Goal: Communication & Community: Share content

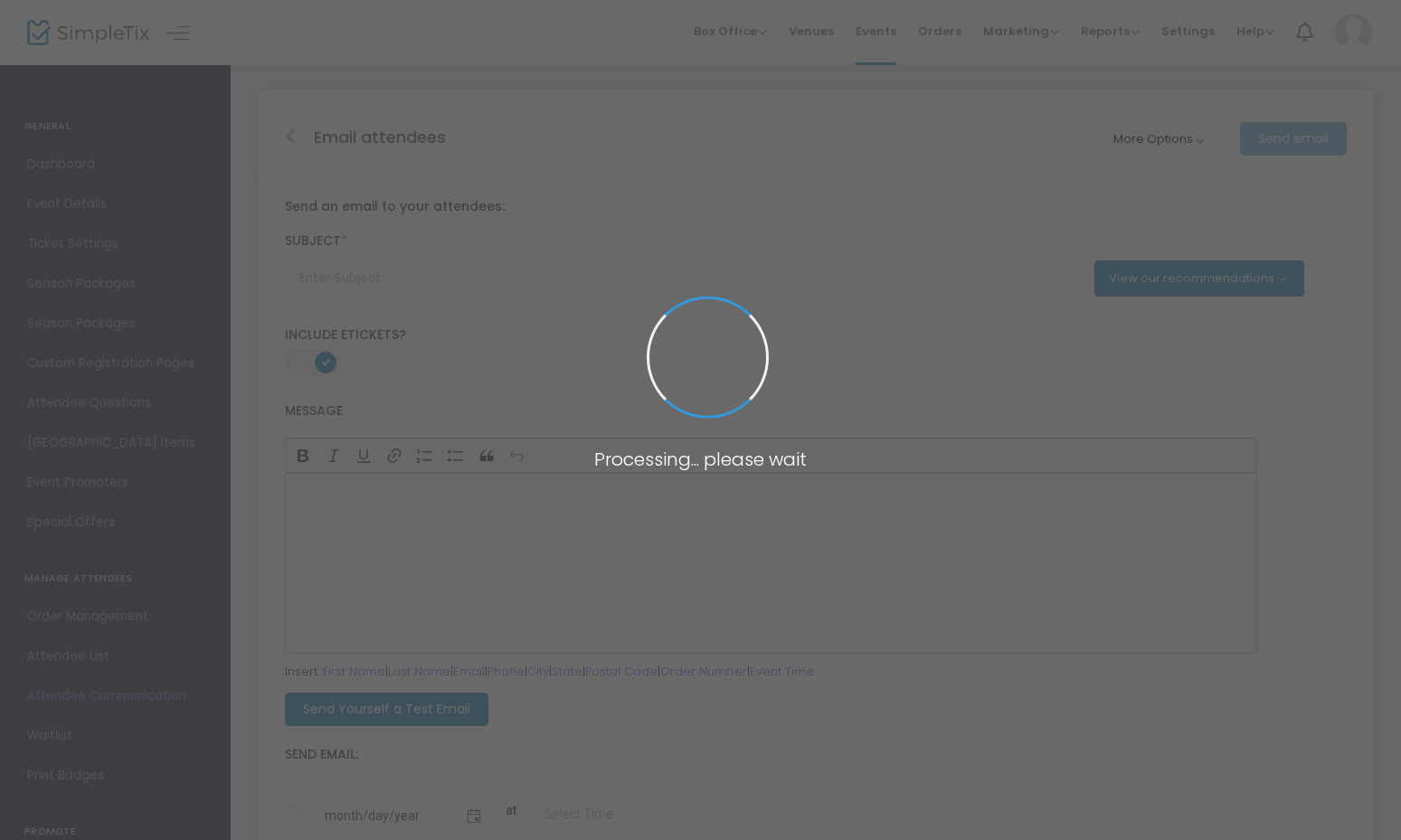
type input "Don't forget to join us for {EVENT-TITLE}!"
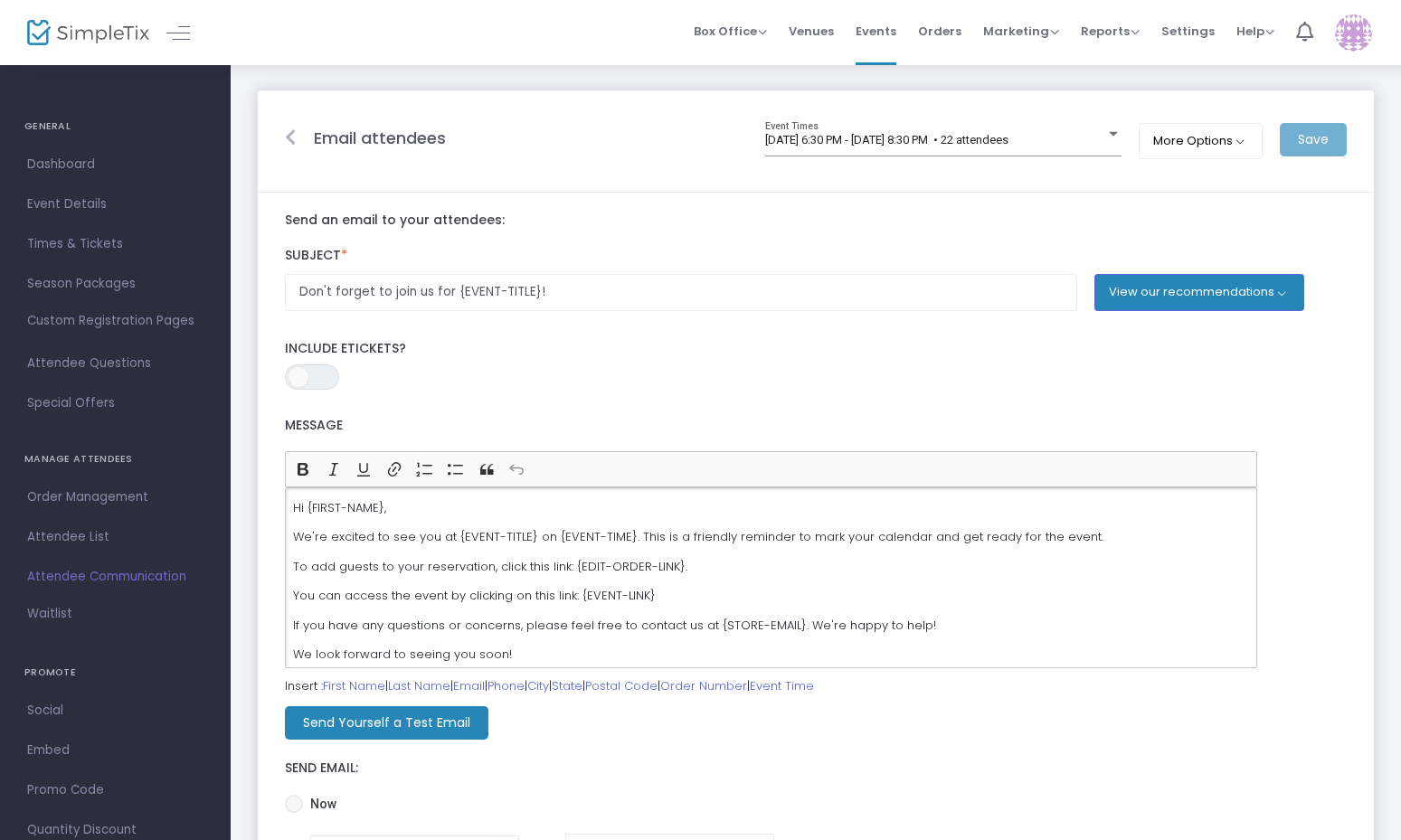
click at [959, 604] on p "You can access the event by clicking on this link: {EVENT-LINK}" at bounding box center [771, 596] width 956 height 18
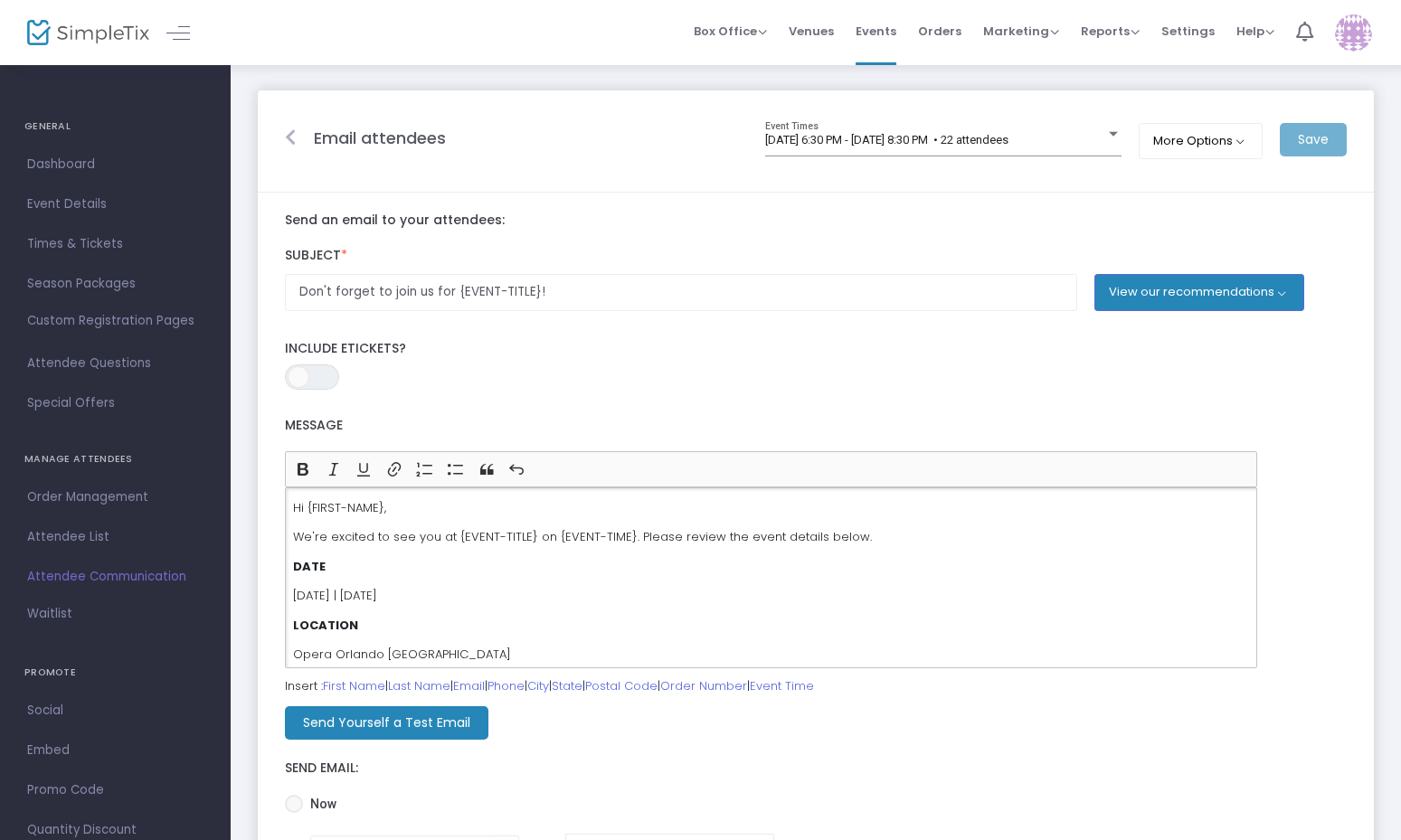
scroll to position [589, 0]
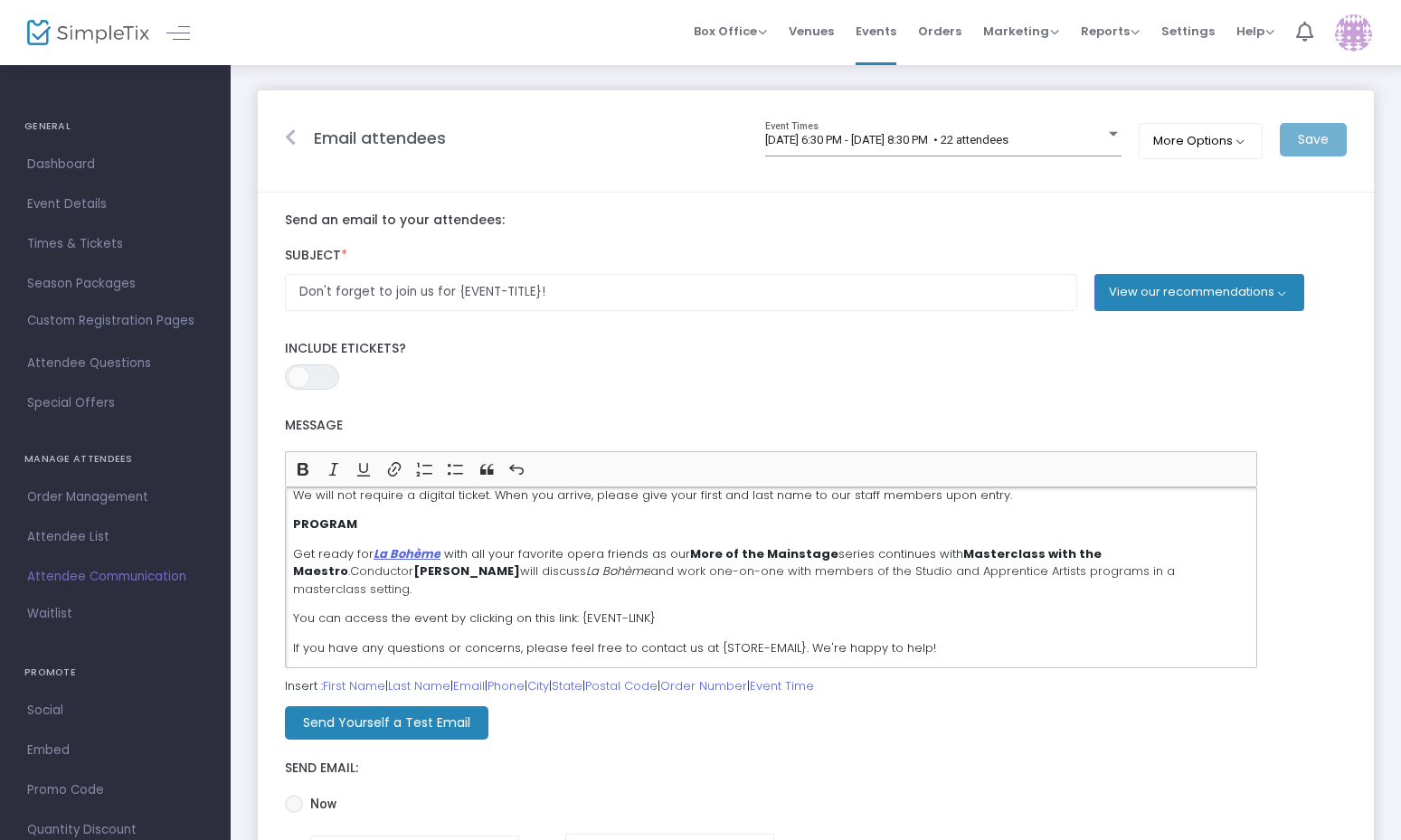
click at [1026, 733] on div "Send Yourself a Test Email" at bounding box center [816, 723] width 1062 height 33
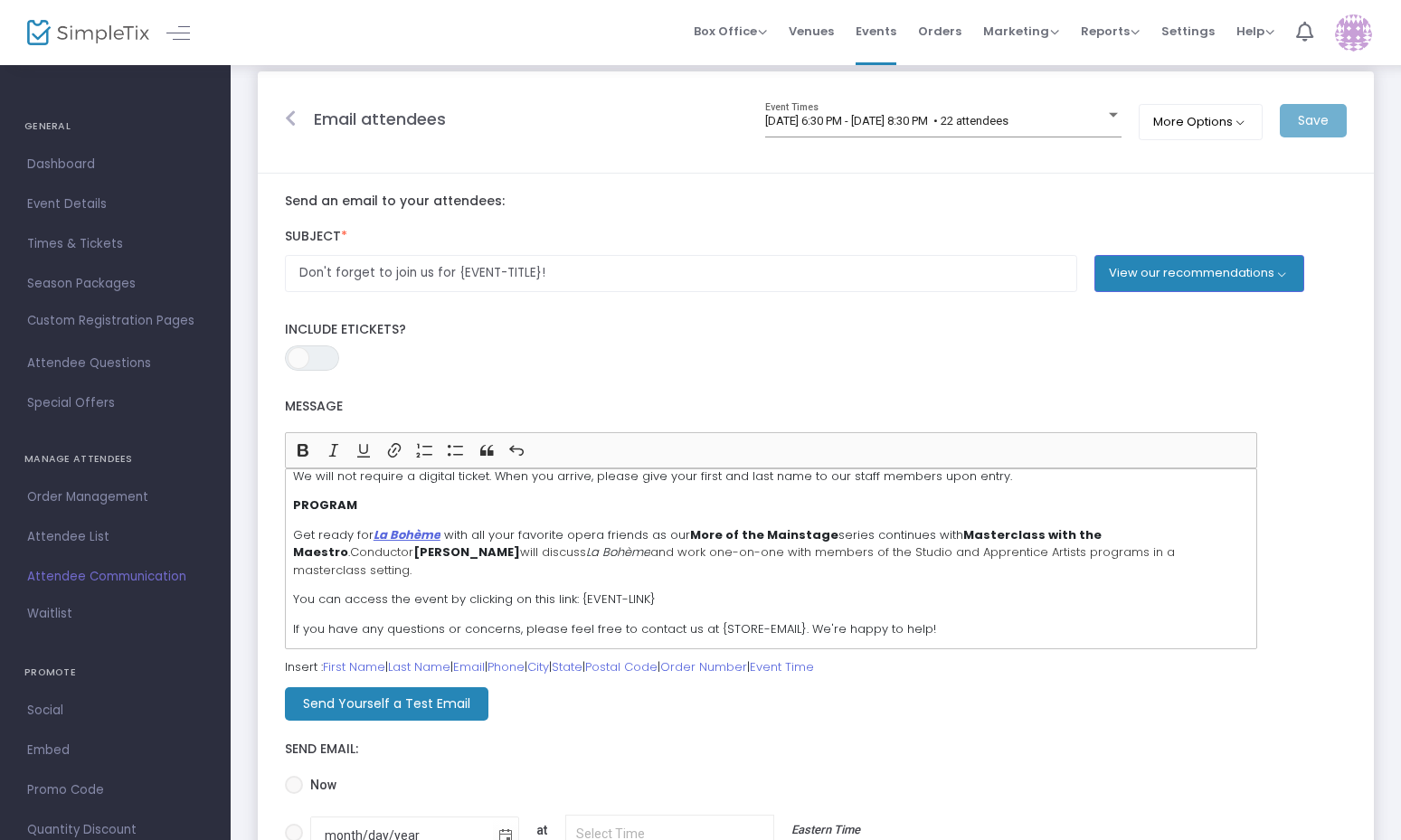
scroll to position [221, 0]
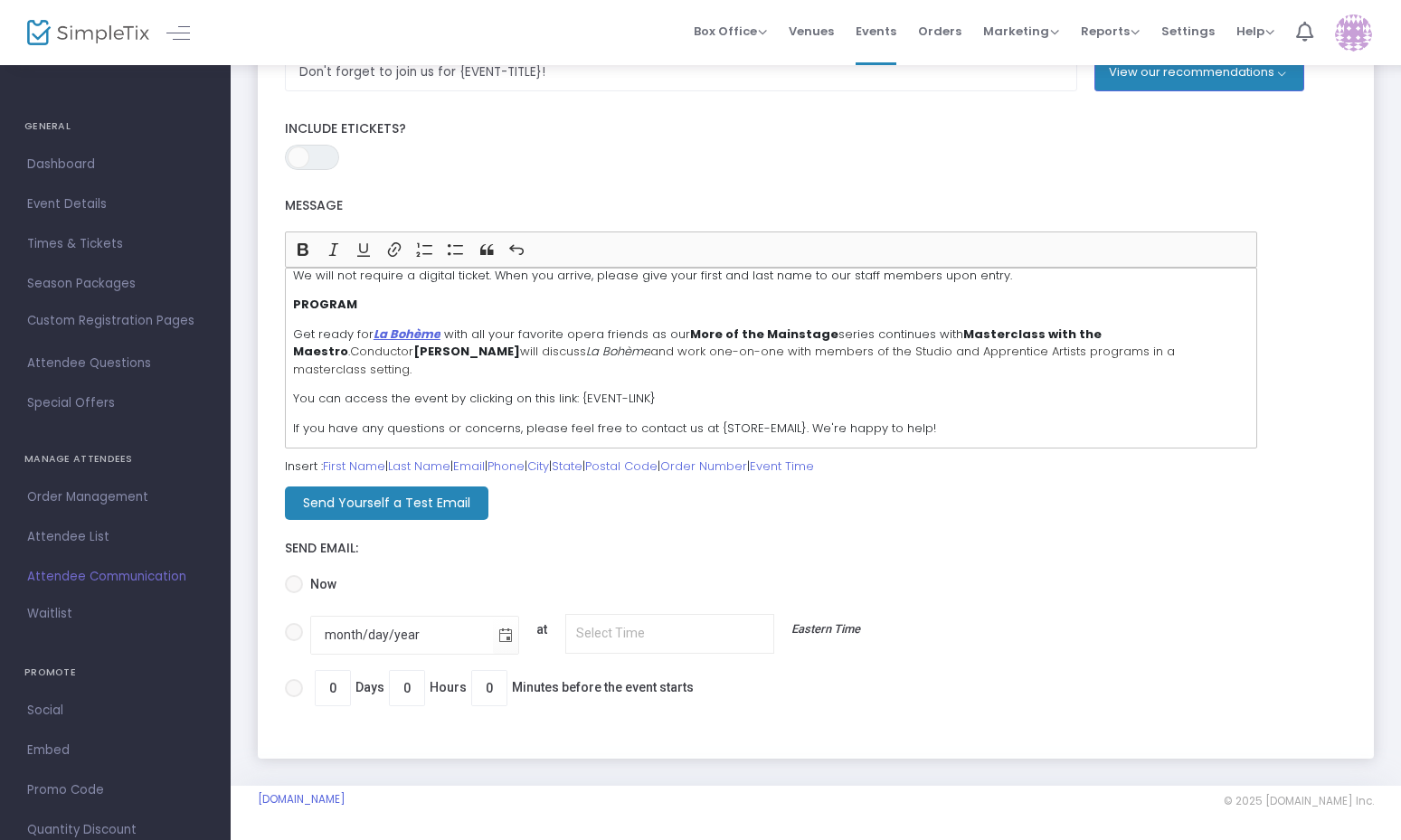
click at [293, 689] on span at bounding box center [294, 688] width 18 height 18
click at [293, 698] on input "0 Days 0 Hours 0 Minutes before the event starts" at bounding box center [293, 698] width 1 height 1
radio input "true"
click at [332, 690] on input "0" at bounding box center [333, 688] width 34 height 34
type input "1"
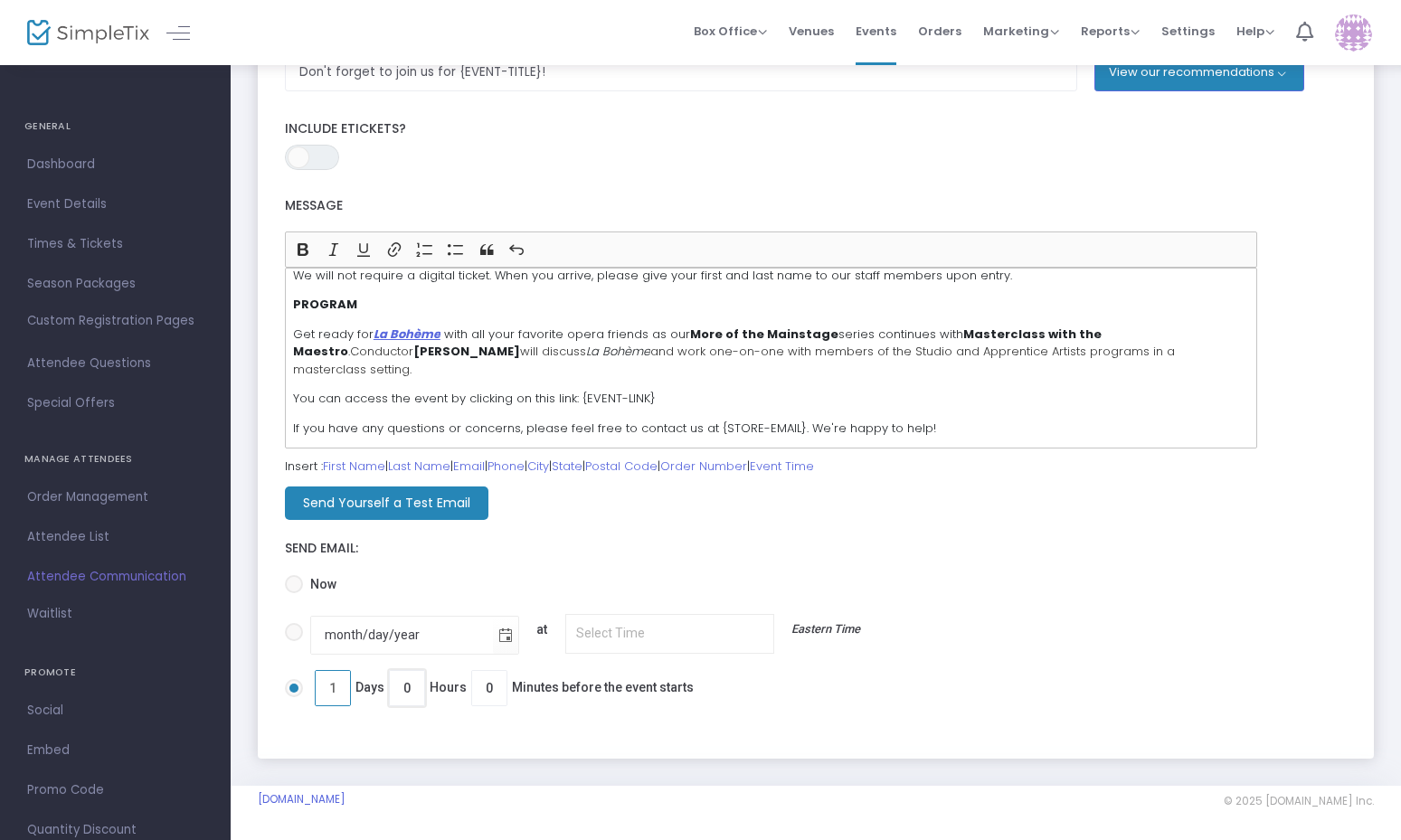
click at [410, 688] on input "0" at bounding box center [407, 688] width 34 height 34
click at [290, 633] on span at bounding box center [294, 632] width 18 height 18
click at [293, 641] on input "month/day/year at Eastern Time" at bounding box center [293, 641] width 1 height 1
radio input "true"
click at [493, 637] on span "Toggle calendar" at bounding box center [506, 637] width 30 height 30
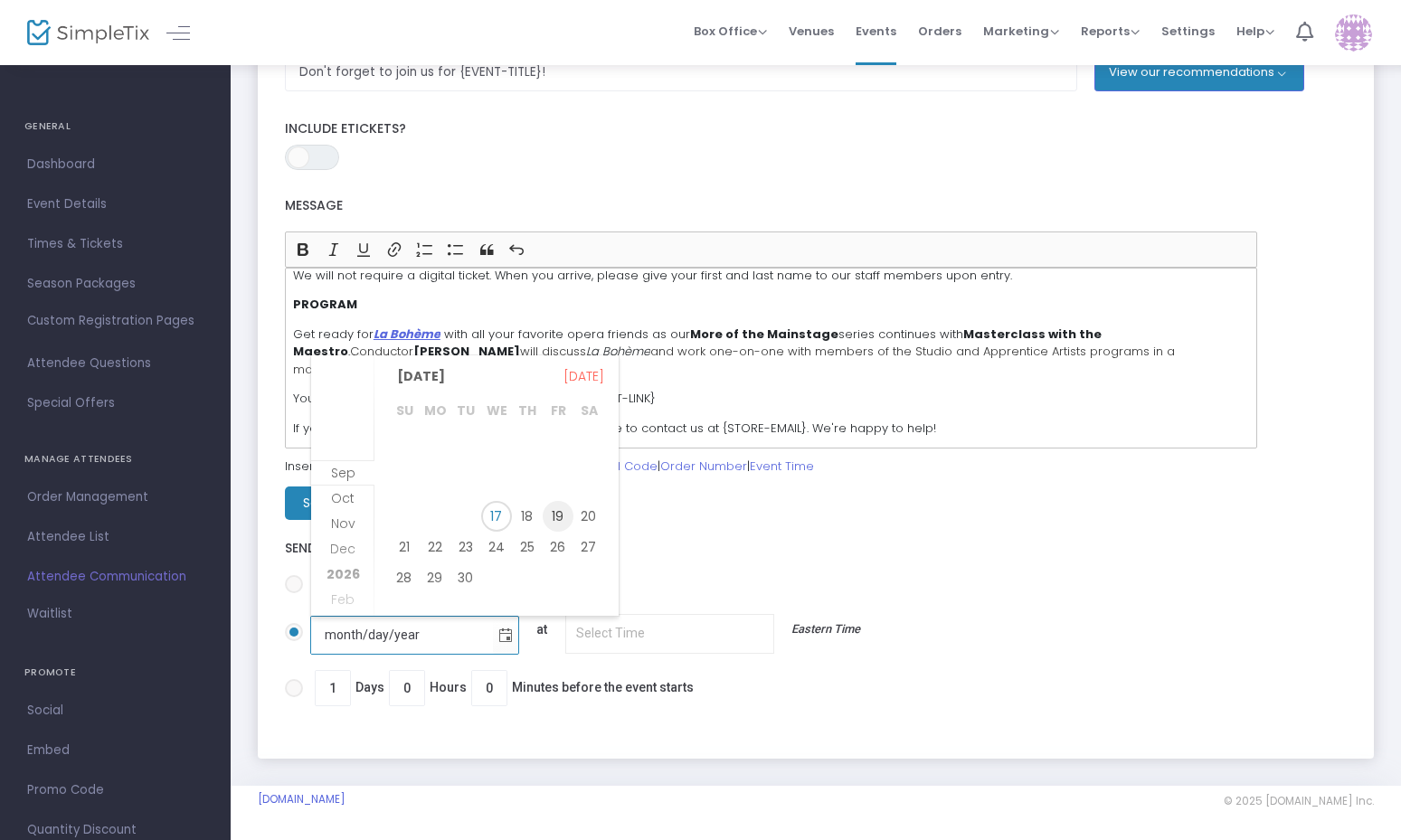
click at [560, 510] on span "19" at bounding box center [558, 516] width 31 height 31
type input "[DATE]"
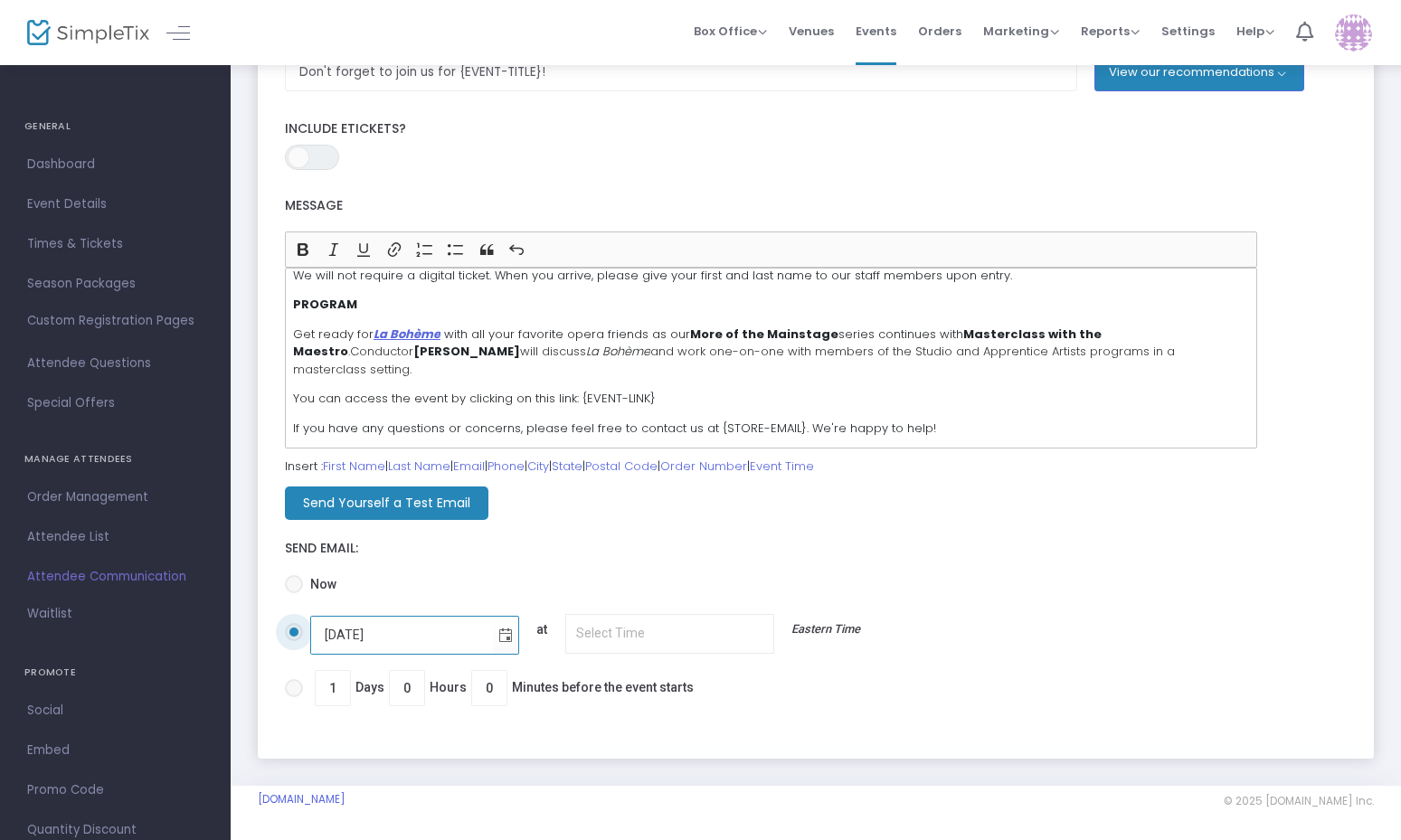
click at [659, 631] on input "[DATE] at Eastern Time" at bounding box center [669, 633] width 209 height 39
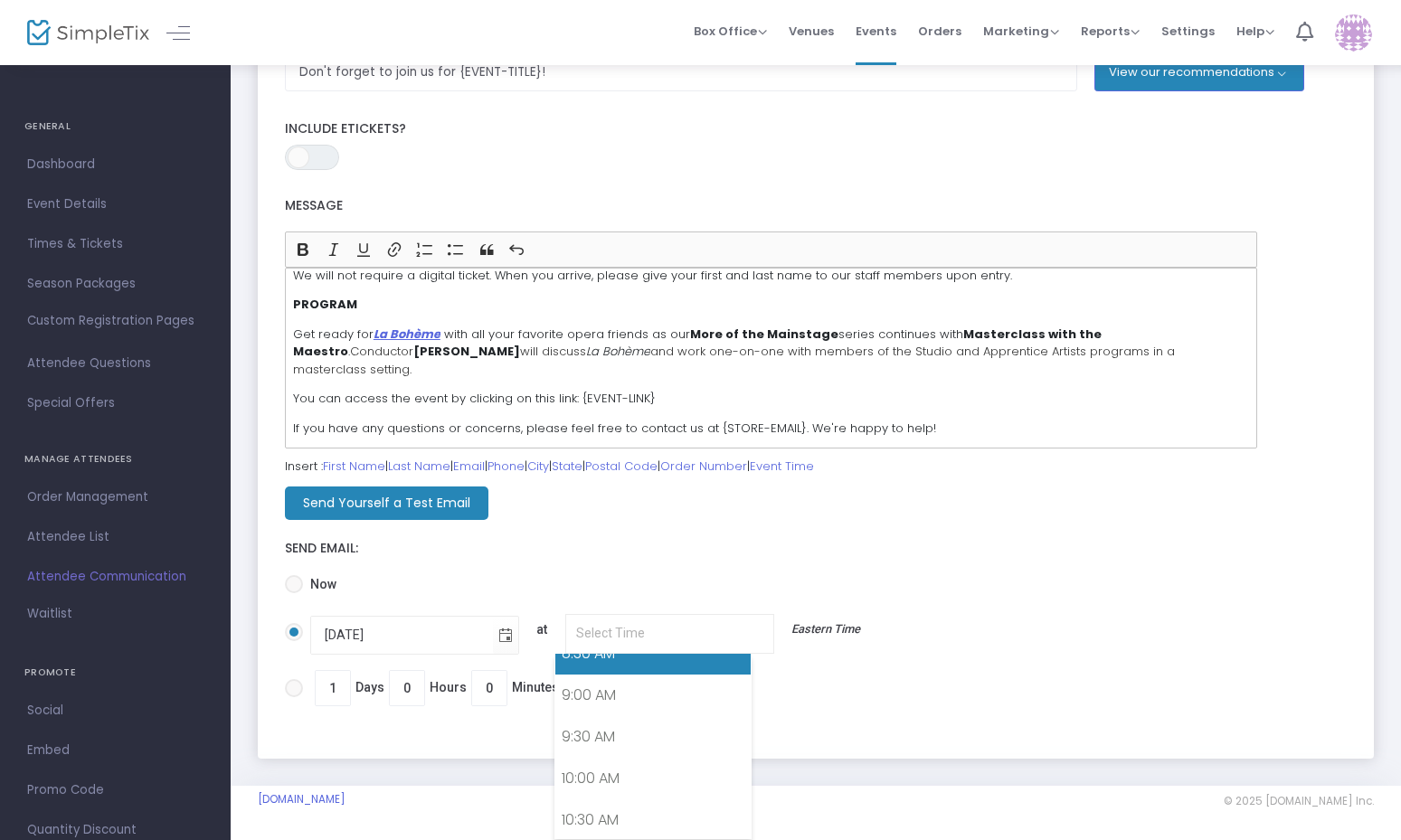
scroll to position [730, 0]
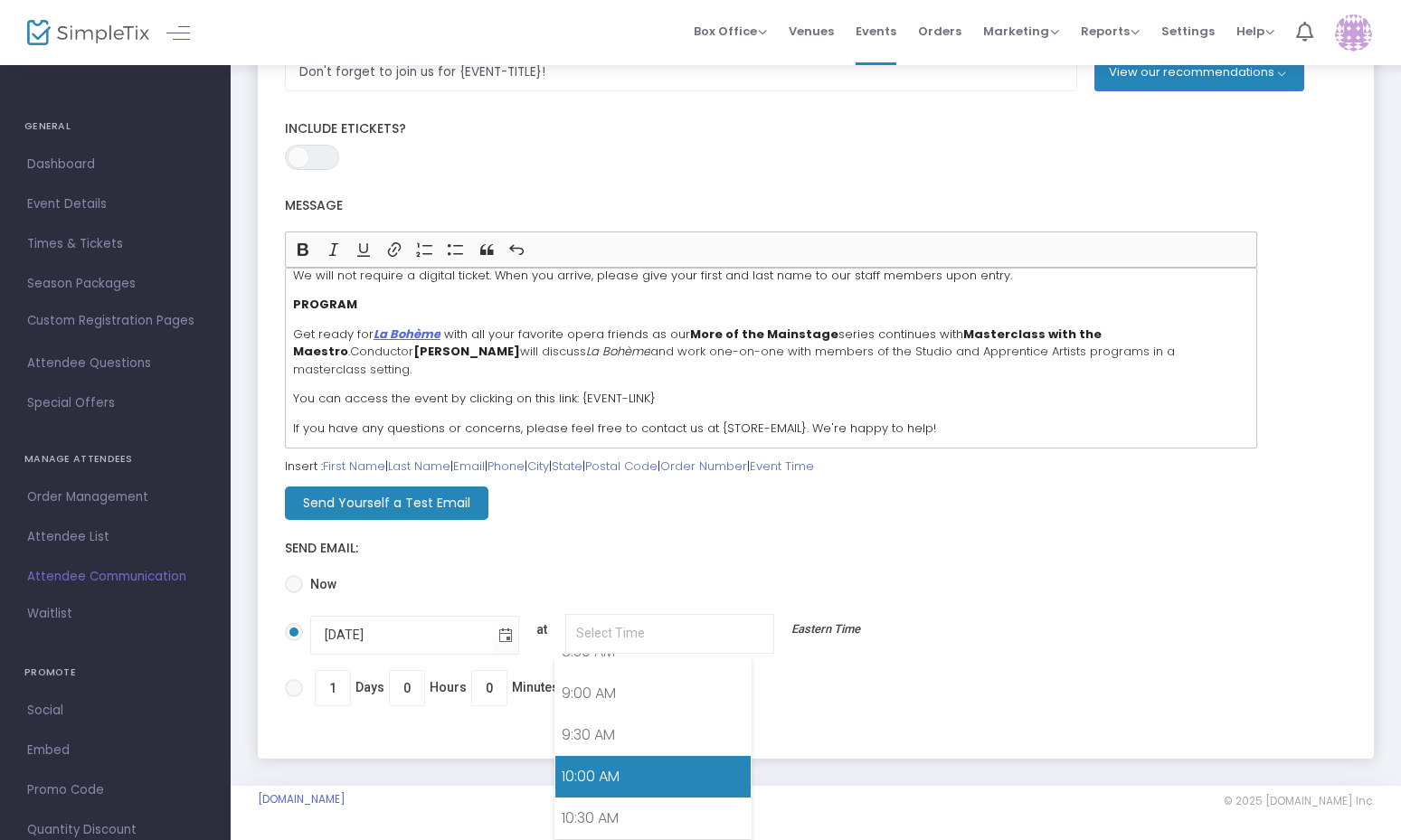
click at [703, 785] on link "10:00 AM" at bounding box center [653, 777] width 196 height 42
type input "10:00 AM"
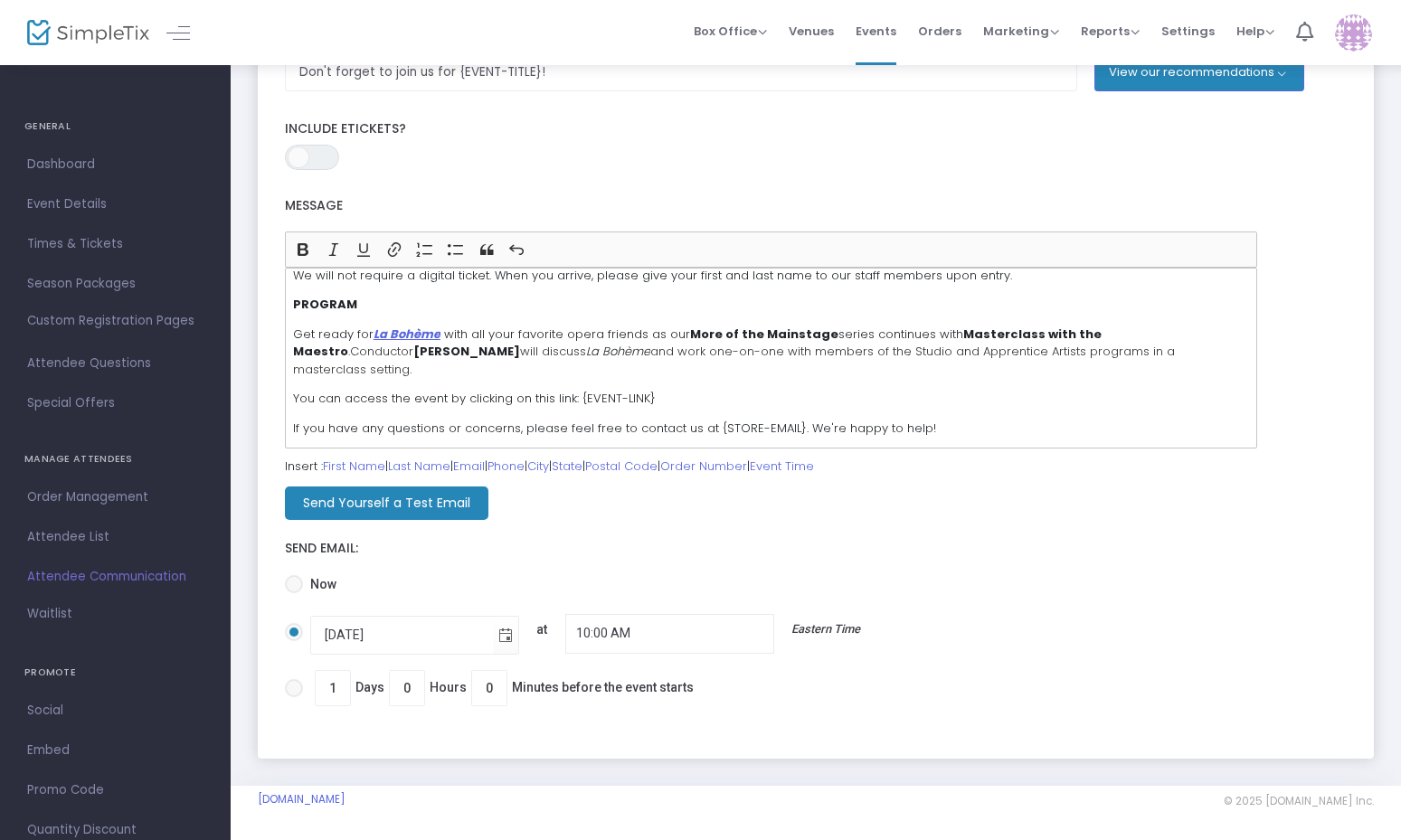
click at [1150, 625] on div "[DATE] 10:00 AM Eastern Time" at bounding box center [754, 632] width 907 height 64
click at [294, 641] on input "[DATE] 10:00 AM Eastern Time" at bounding box center [293, 641] width 1 height 1
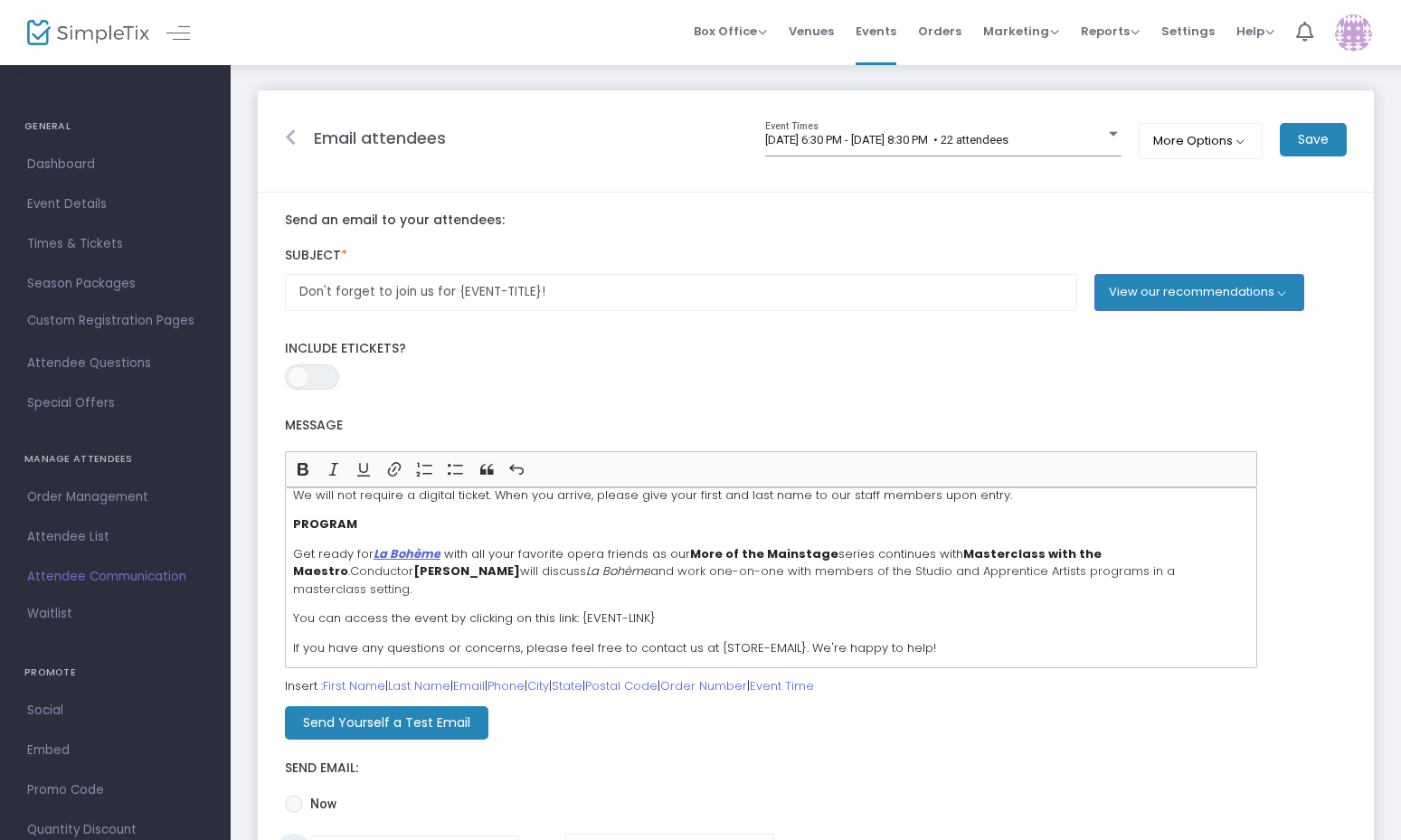
scroll to position [3, 0]
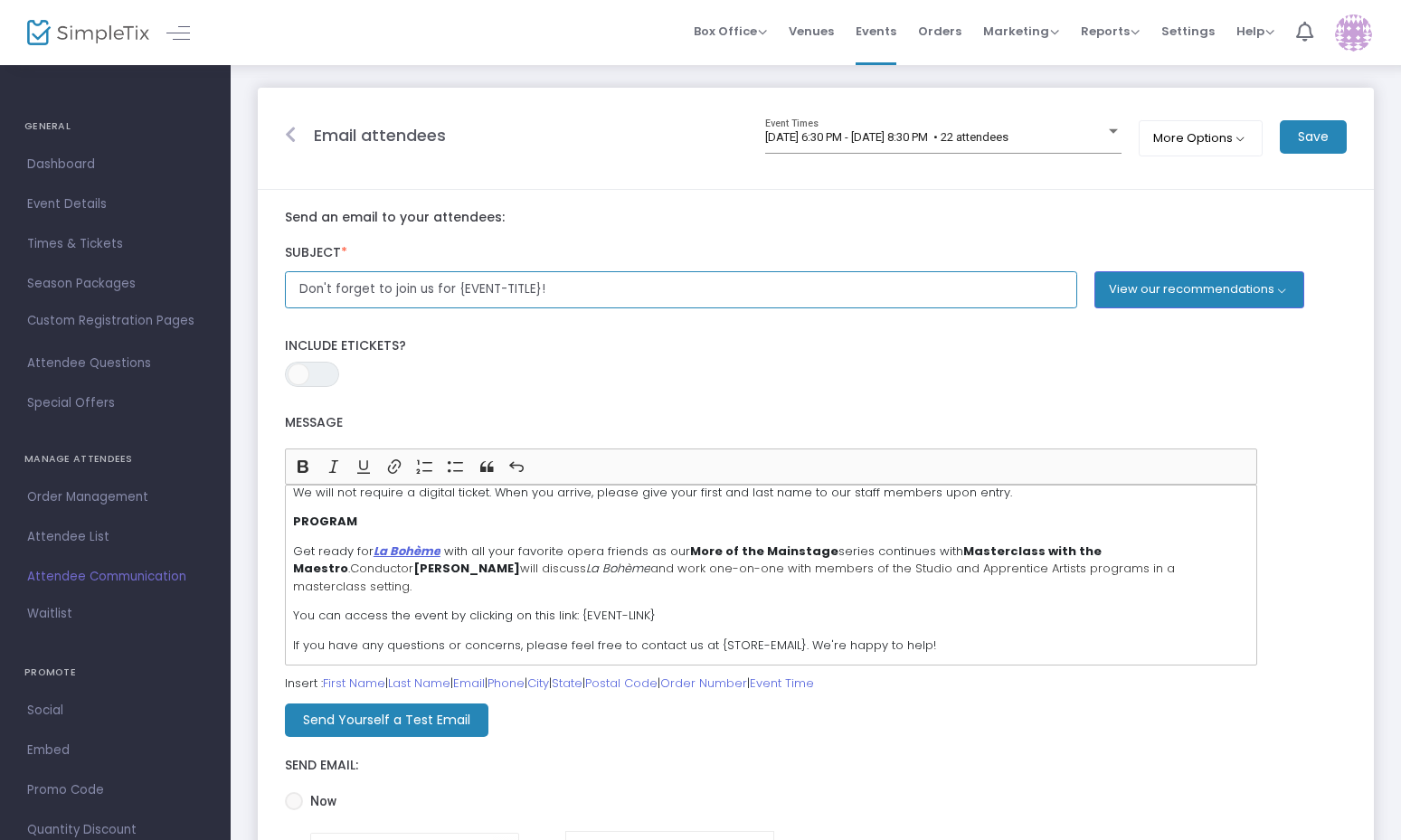
click at [581, 297] on input "Don't forget to join us for {EVENT-TITLE}!" at bounding box center [681, 289] width 793 height 37
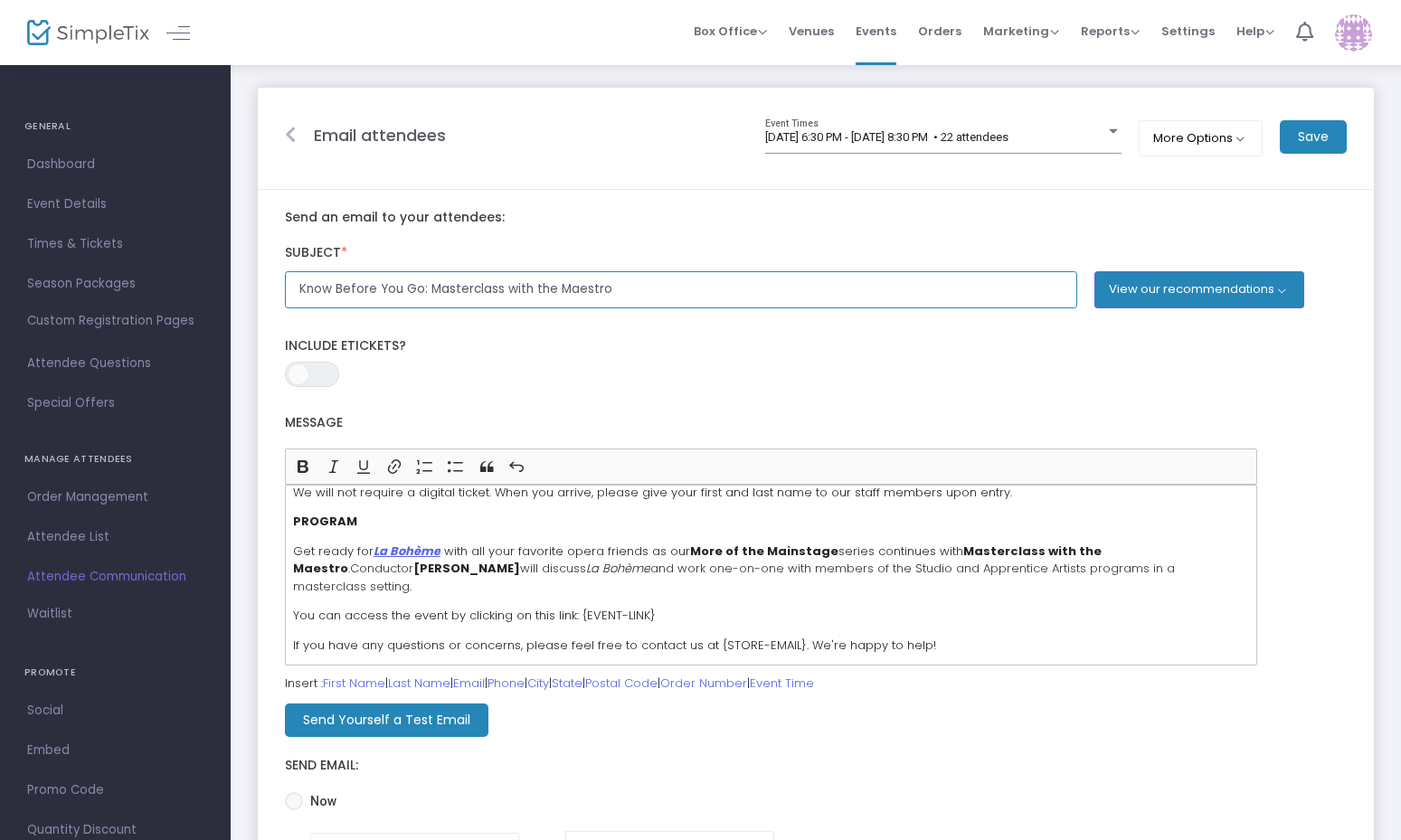
type input "Know Before You Go: Masterclass with the Maestro"
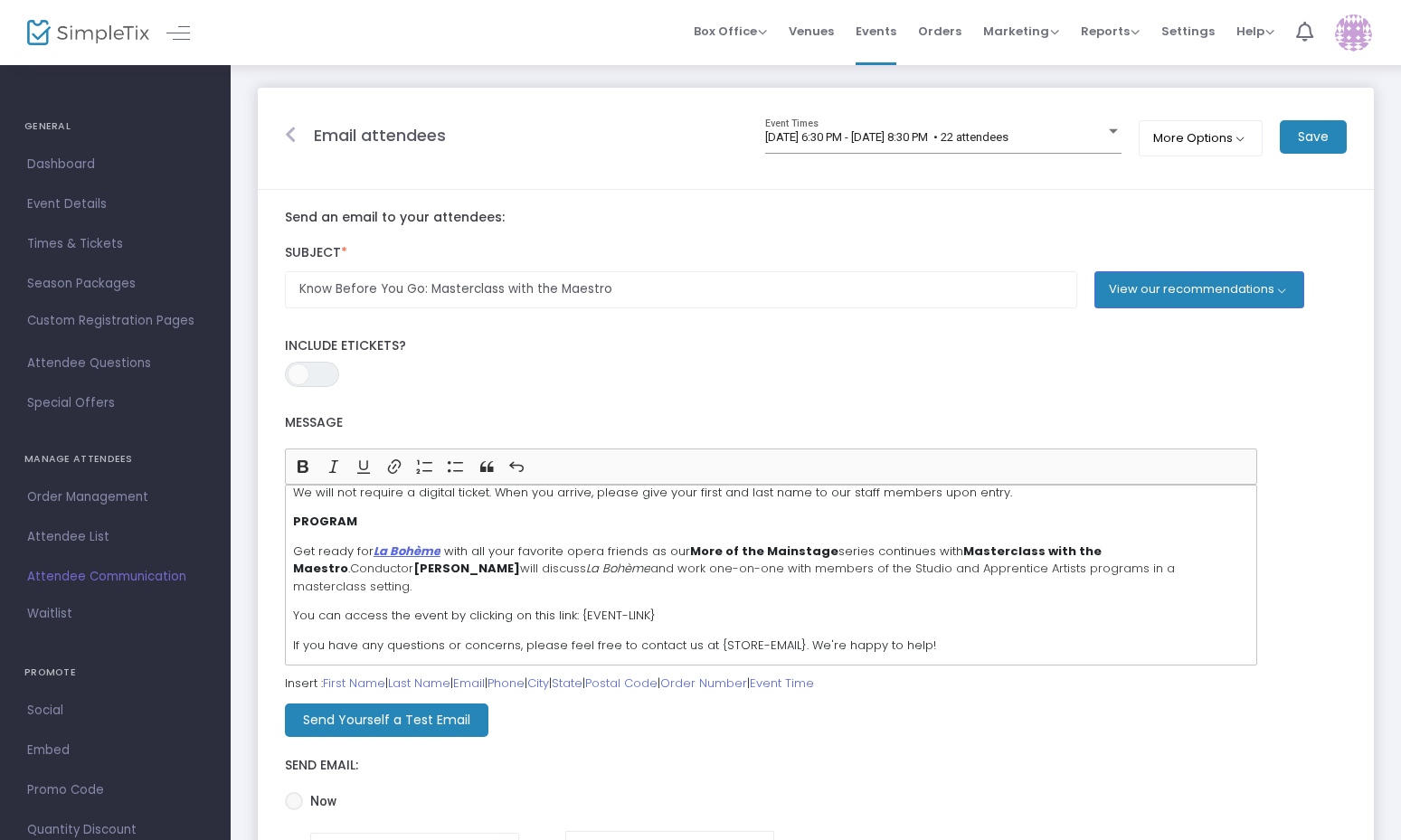
click at [1305, 430] on div "Message Bold (⌘B) Bold Italic (⌘I) Italic Underline (⌘U) Underline Link (⌘K) Li…" at bounding box center [816, 535] width 1080 height 279
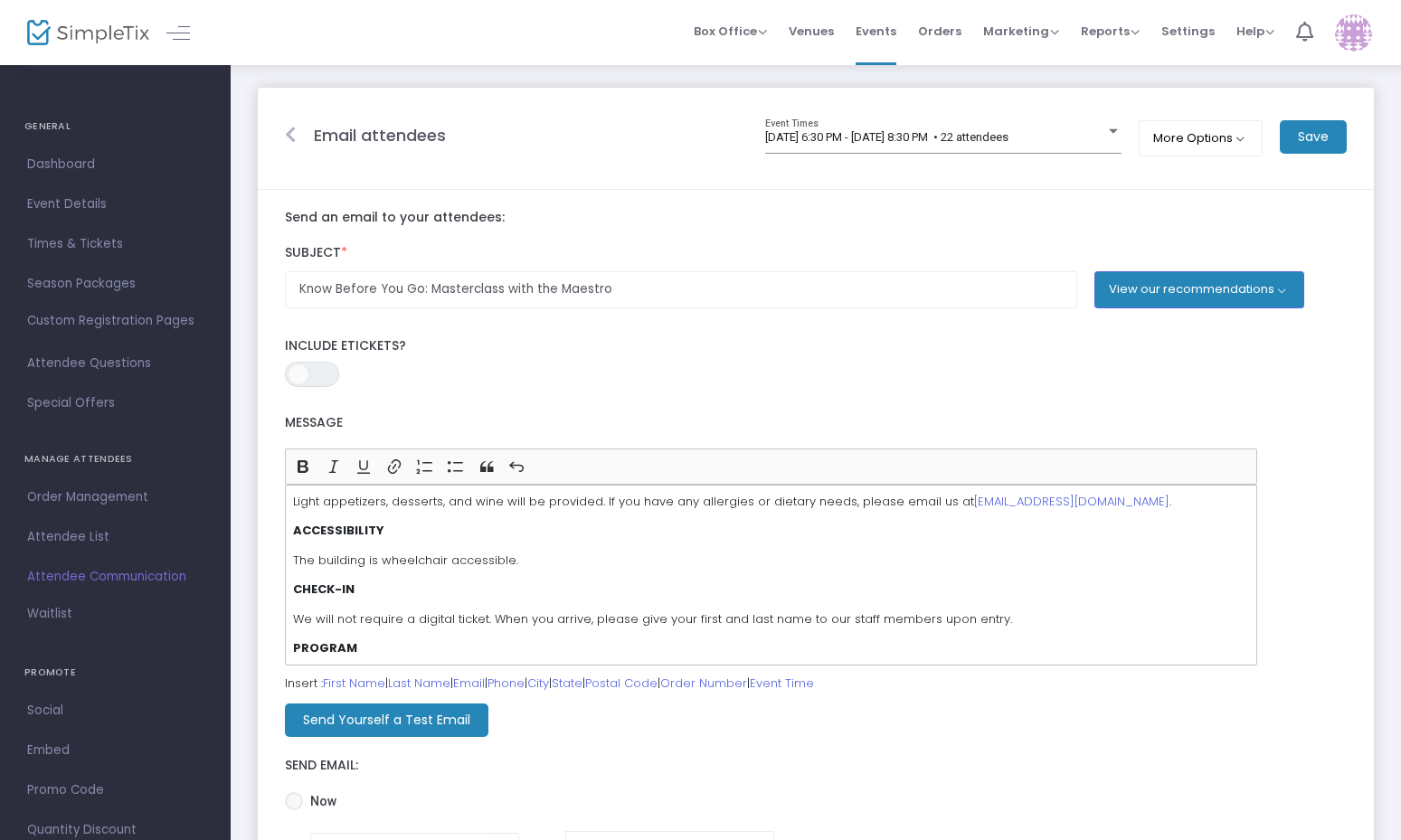
scroll to position [0, 0]
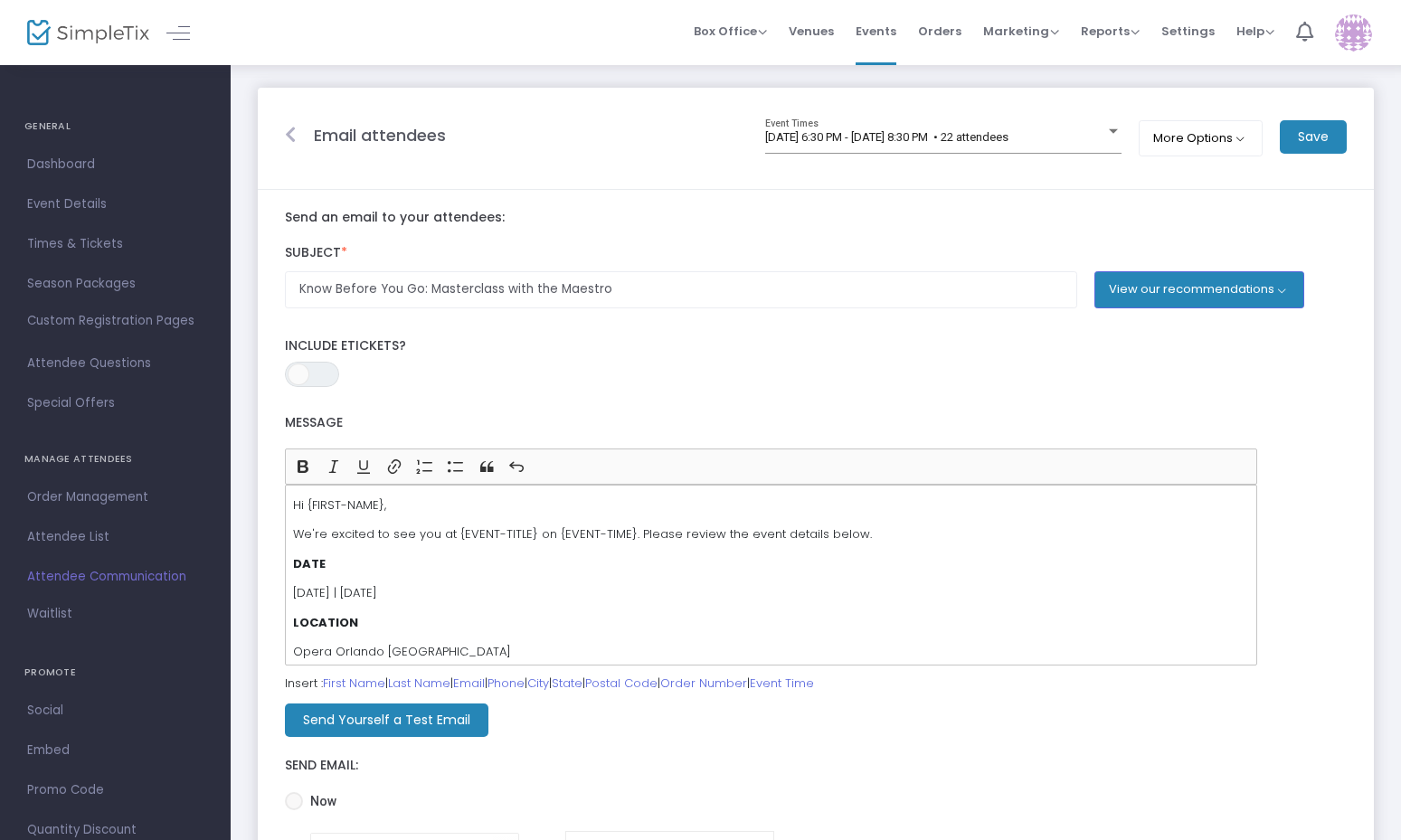
click at [1320, 147] on m-button "Save" at bounding box center [1313, 136] width 67 height 33
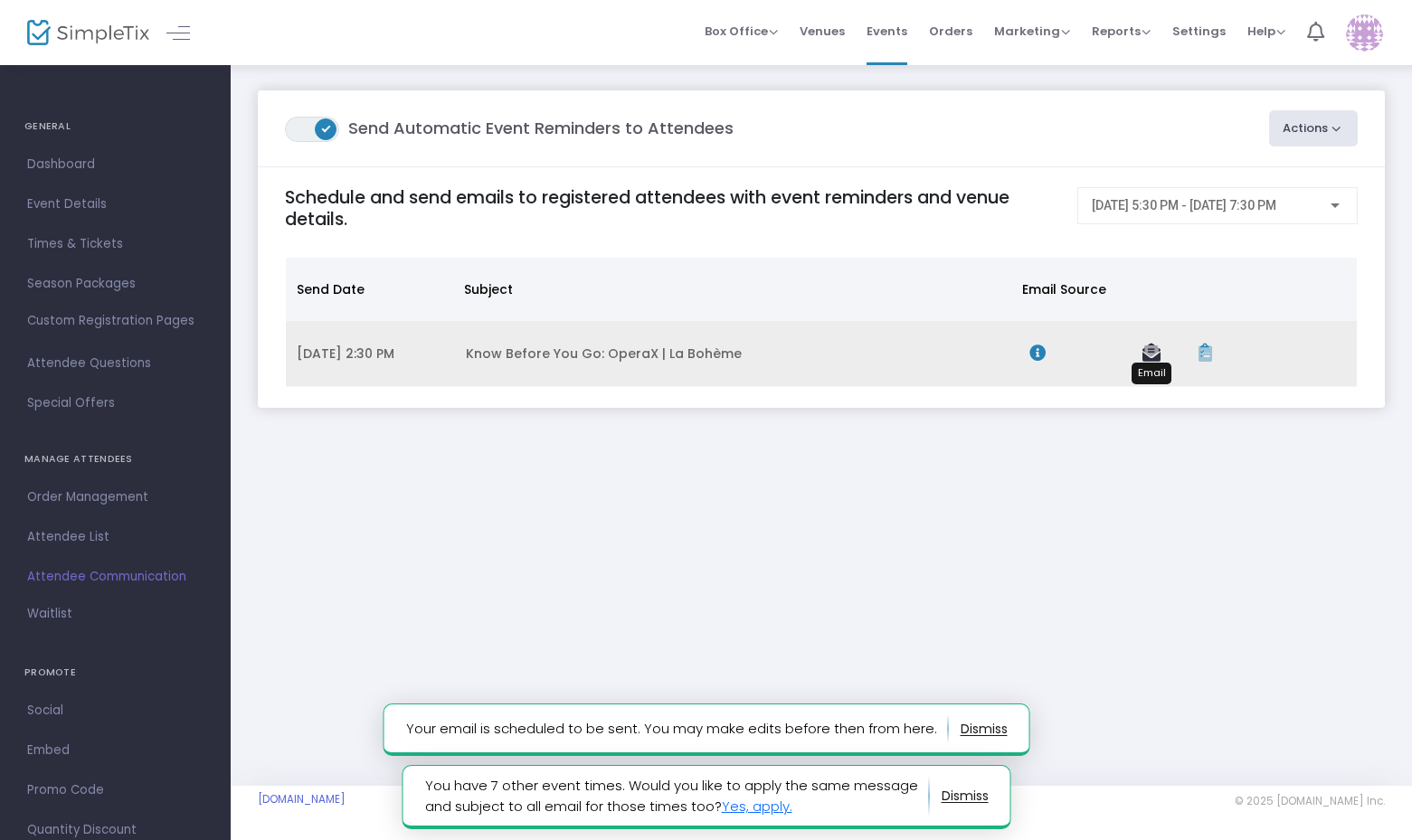
click at [1148, 356] on icon "Data table" at bounding box center [1152, 353] width 18 height 18
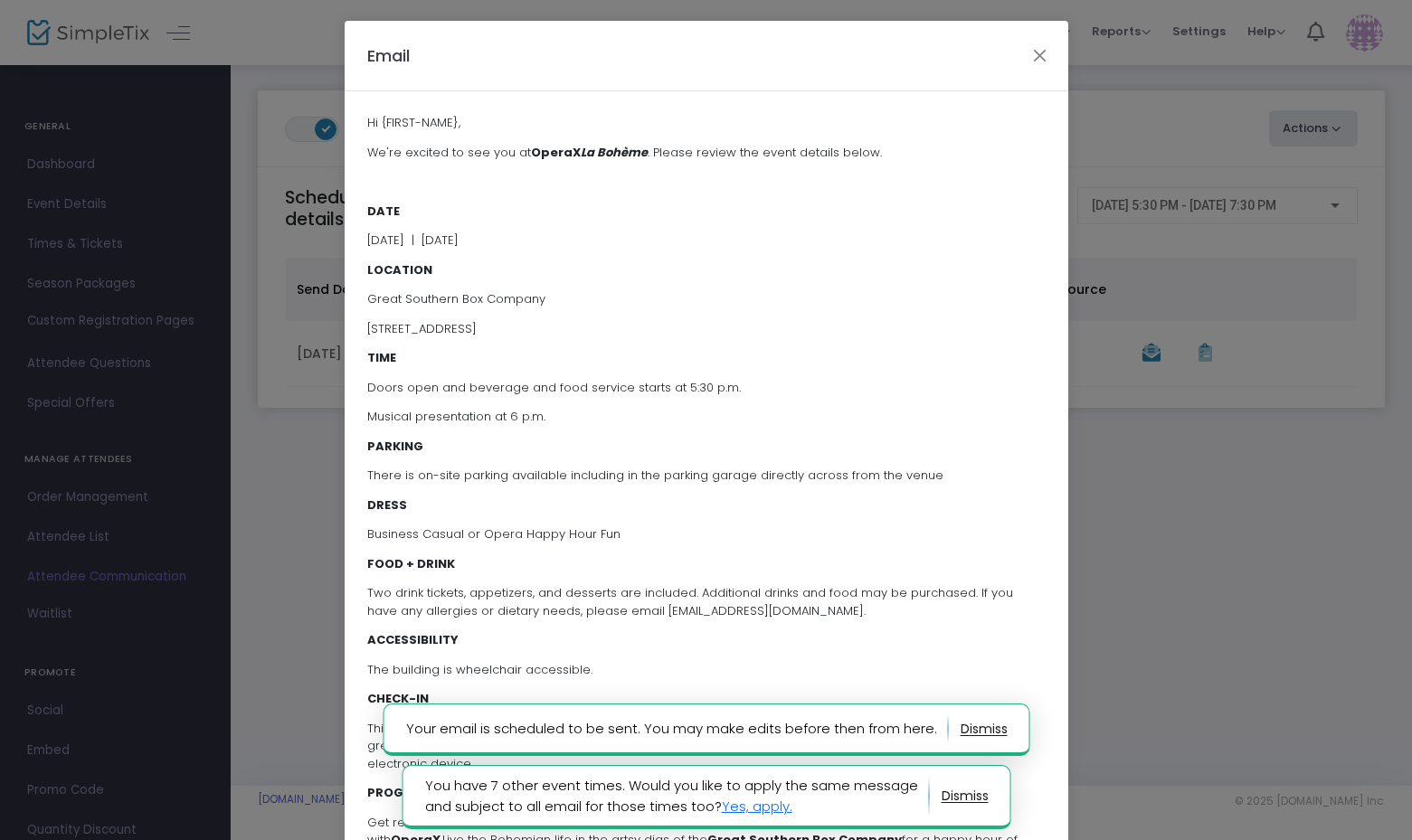
click at [1174, 483] on ngb-modal-window "Email Hi {FIRST-NAME}, We're excited to see you at OperaX La Bohème . Please re…" at bounding box center [706, 420] width 1412 height 840
click at [1030, 61] on button "Close" at bounding box center [1040, 55] width 24 height 24
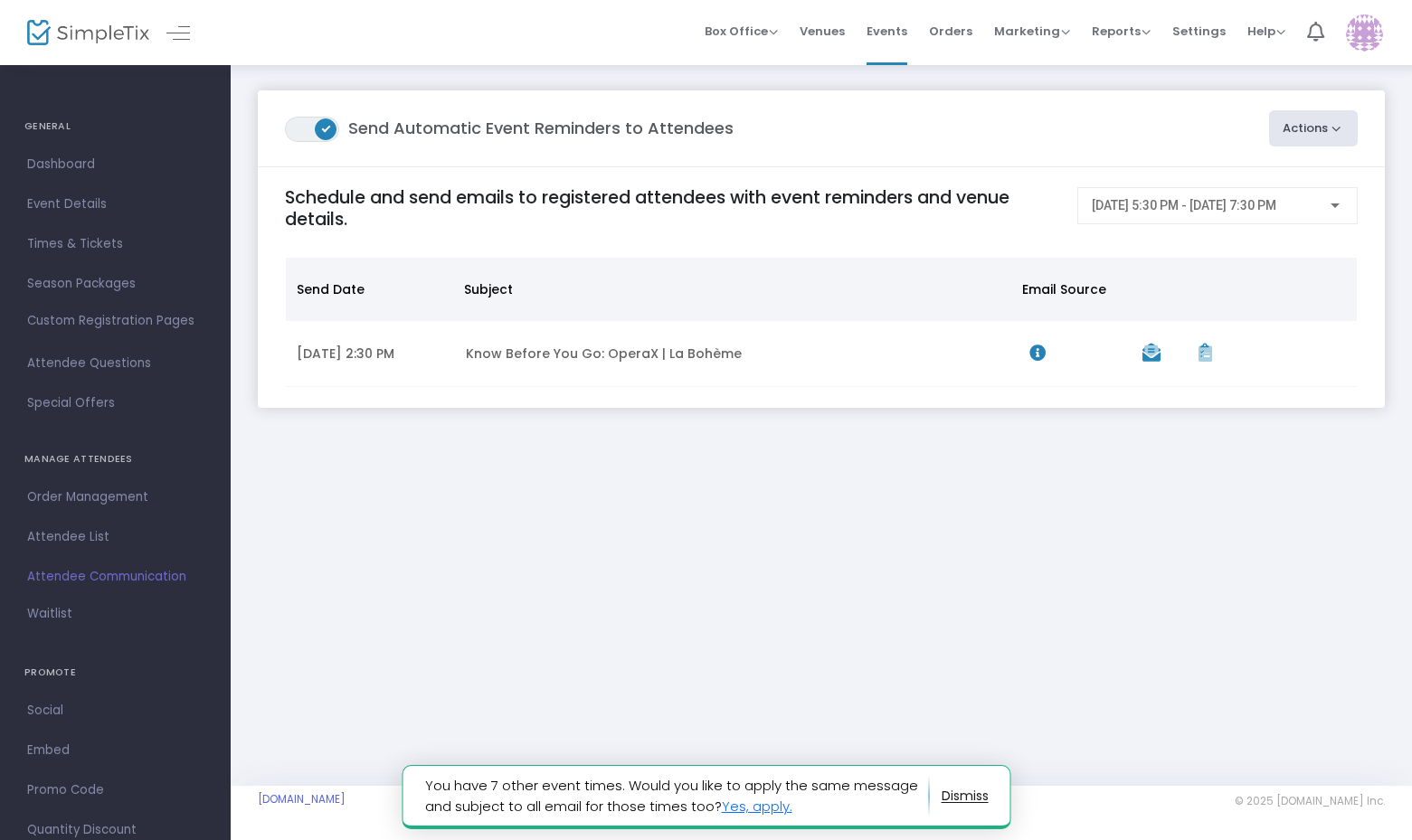
click at [1165, 197] on div "[DATE] 5:30 PM - [DATE] 7:30 PM" at bounding box center [1218, 201] width 252 height 33
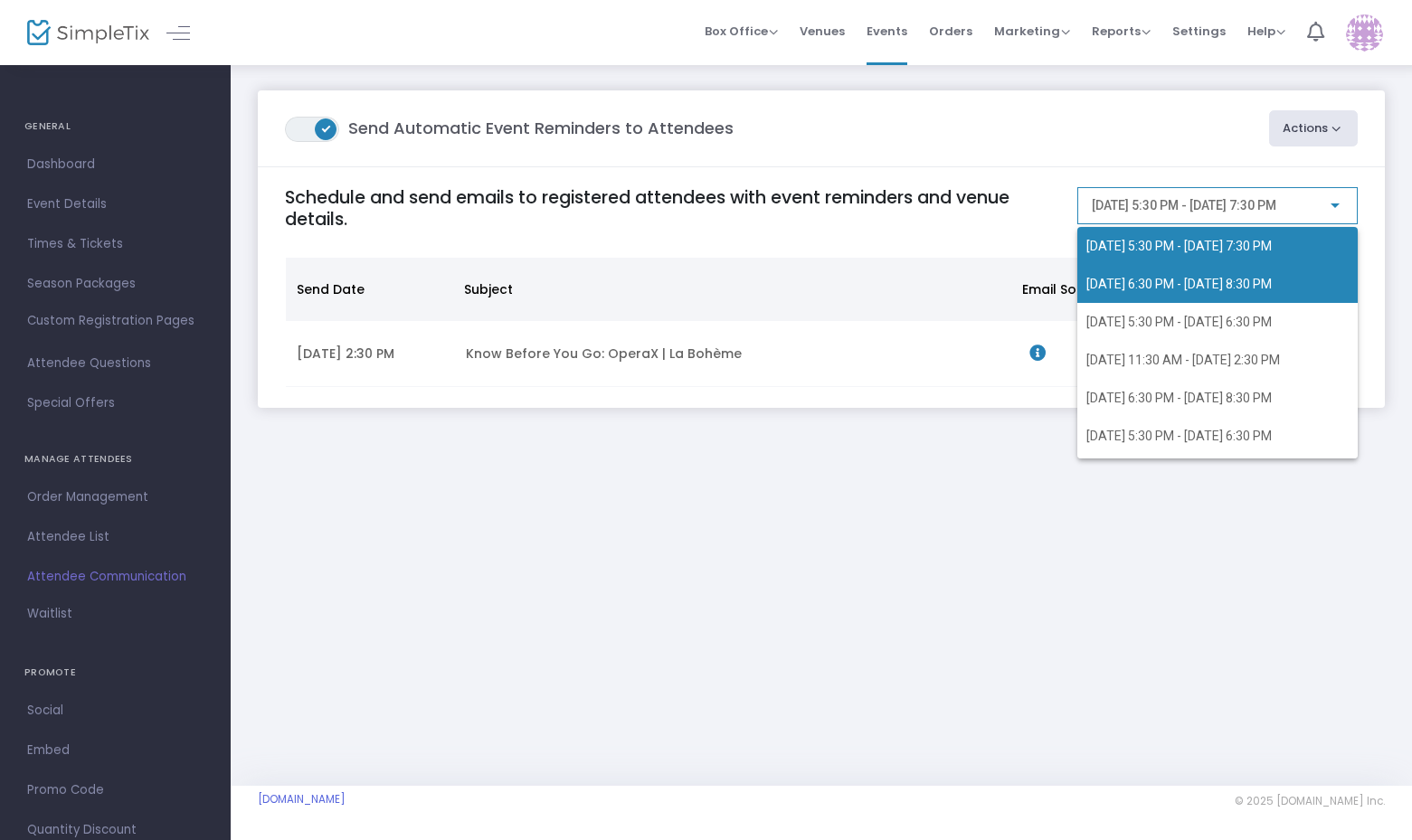
click at [1176, 273] on span "[DATE] 6:30 PM - [DATE] 8:30 PM" at bounding box center [1218, 284] width 262 height 38
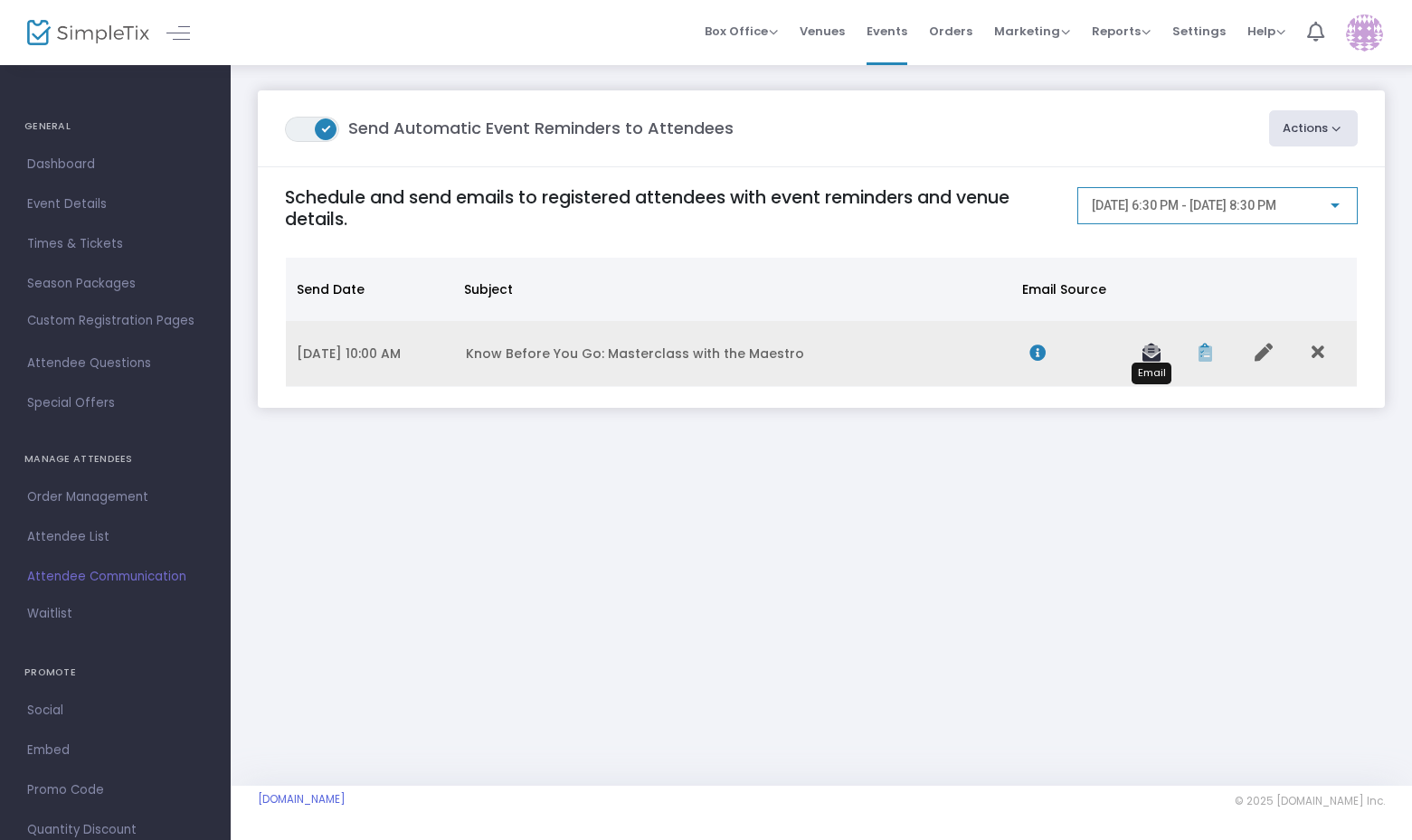
click at [1151, 350] on icon "Data table" at bounding box center [1152, 353] width 18 height 18
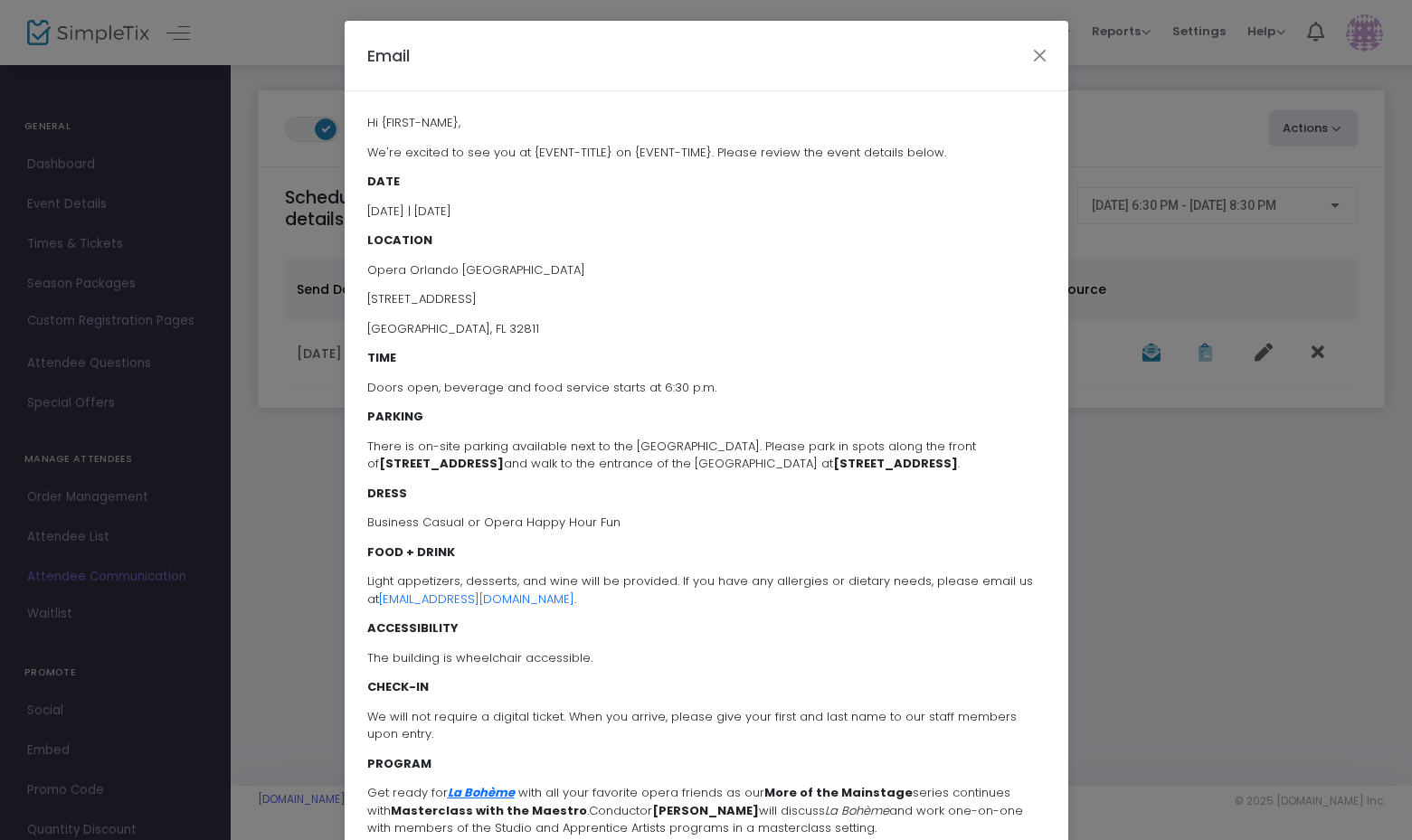
click at [1201, 441] on ngb-modal-window "Email Hi {FIRST-NAME}, We're excited to see you at {EVENT-TITLE} on {EVENT-TIME…" at bounding box center [706, 420] width 1412 height 840
click at [1037, 55] on button "Close" at bounding box center [1040, 55] width 24 height 24
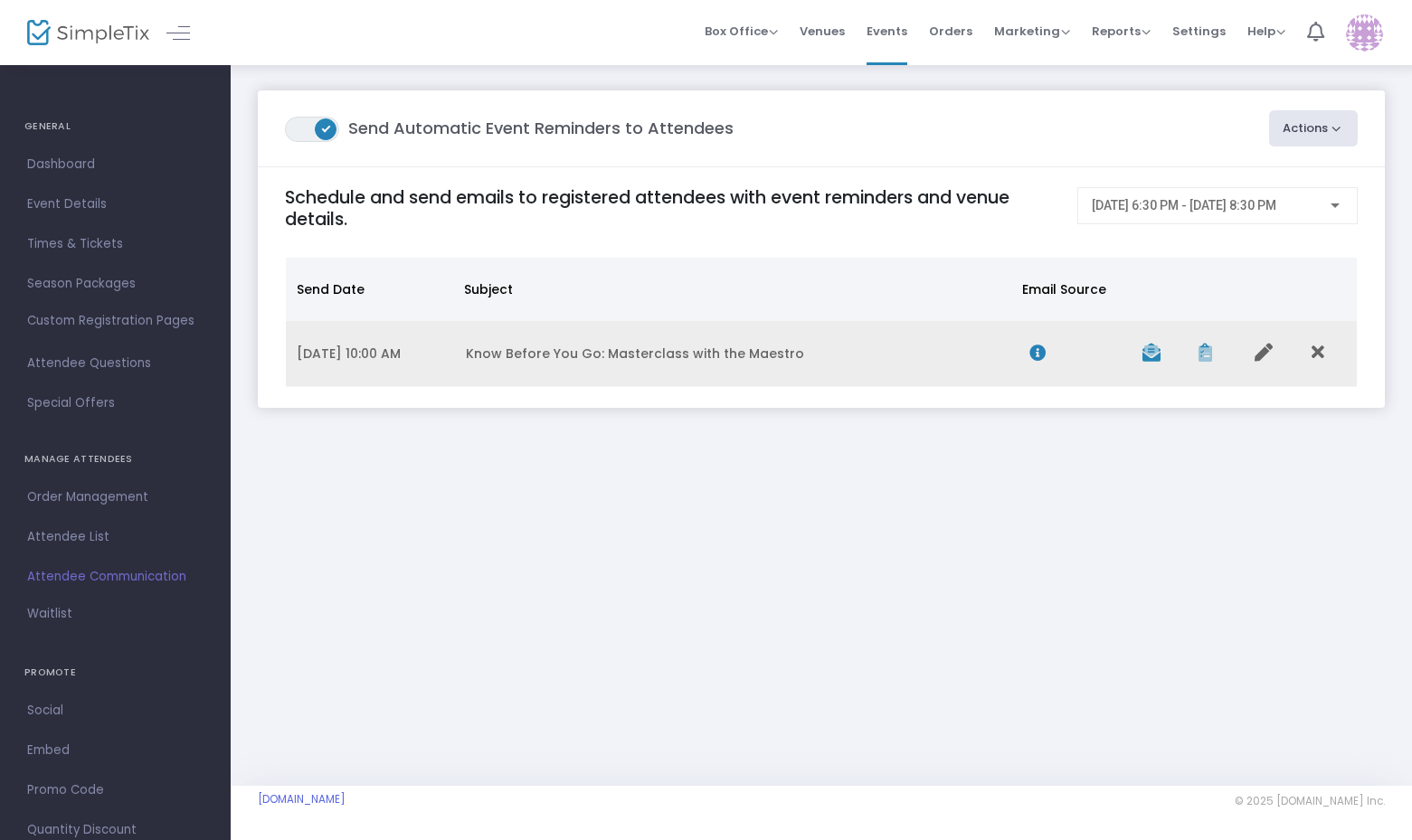
click at [1262, 343] on td "Data table" at bounding box center [1272, 354] width 56 height 66
click at [1262, 353] on icon "Data table" at bounding box center [1264, 353] width 18 height 18
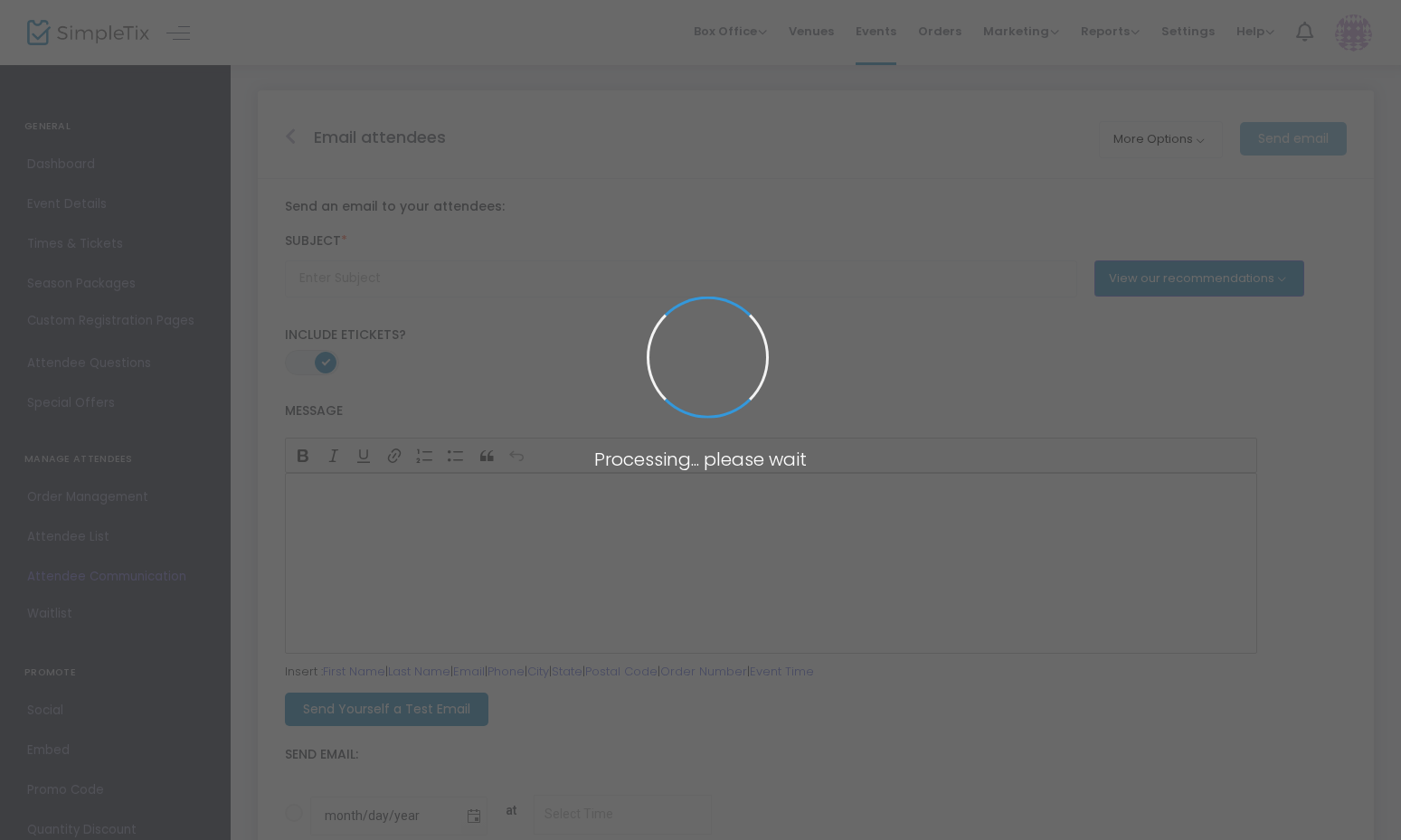
type input "Know Before You Go: Masterclass with the Maestro"
radio input "true"
type input "[DATE]"
type input "10:00 AM"
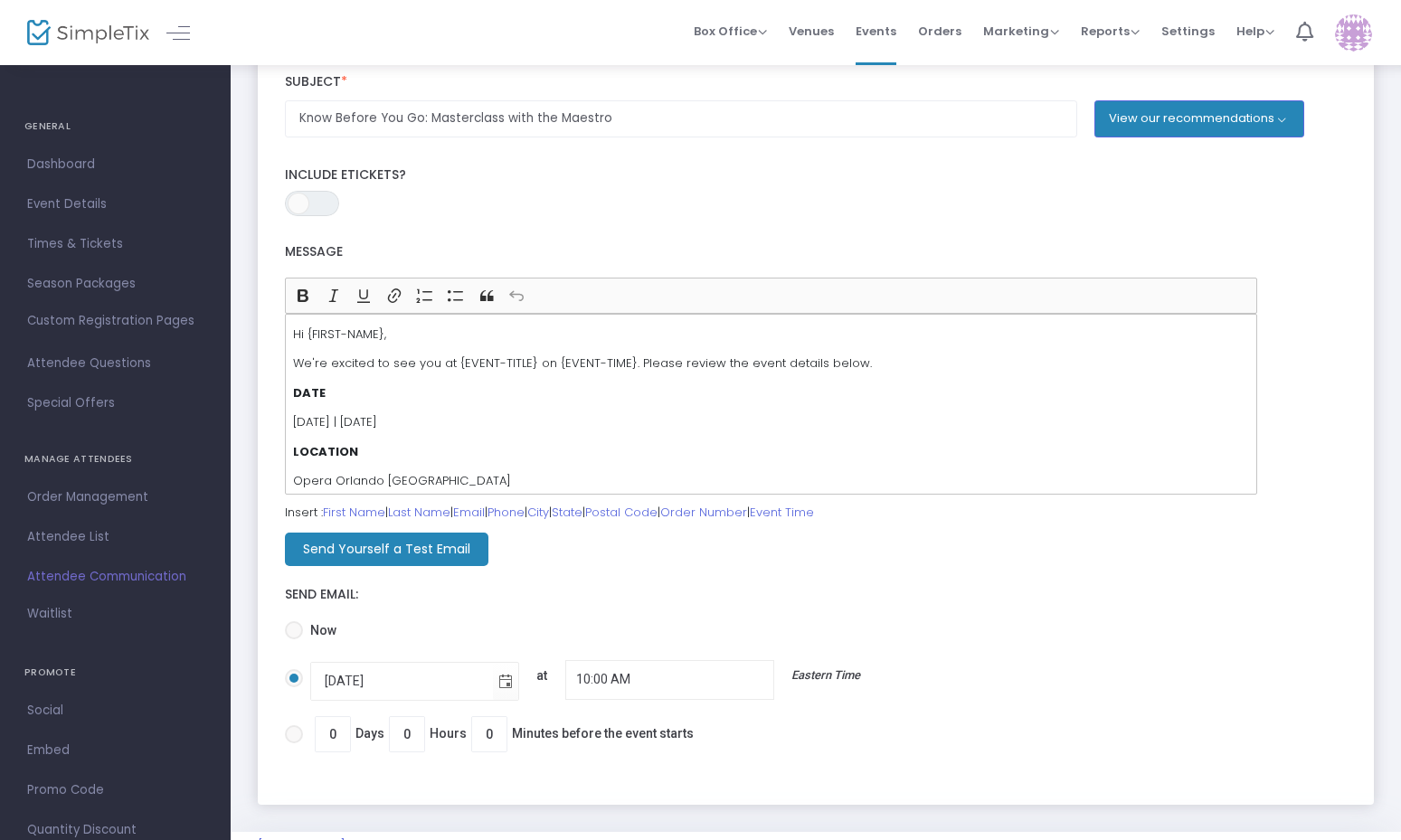
scroll to position [221, 0]
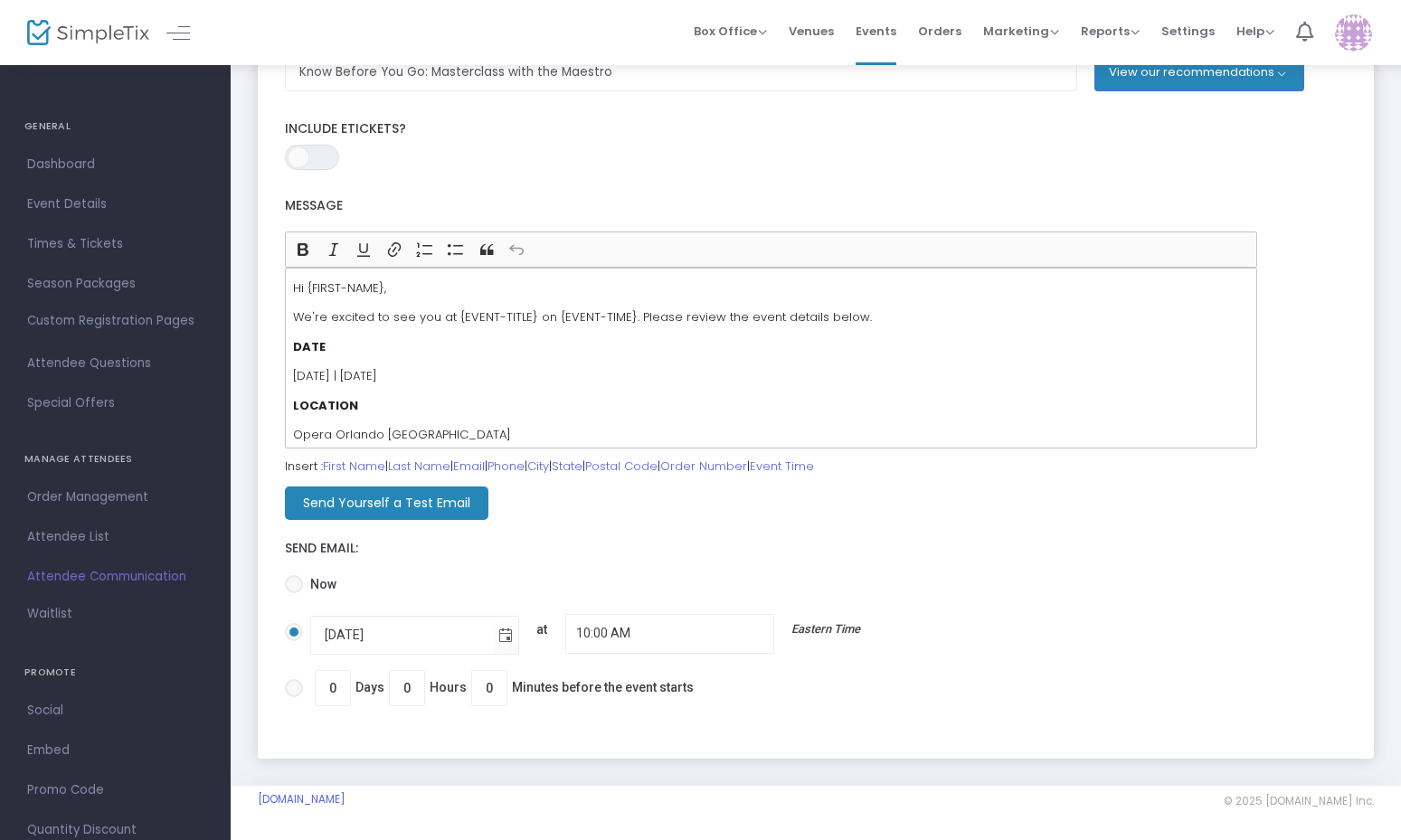
click at [408, 506] on m-button "Send Yourself a Test Email" at bounding box center [387, 503] width 204 height 33
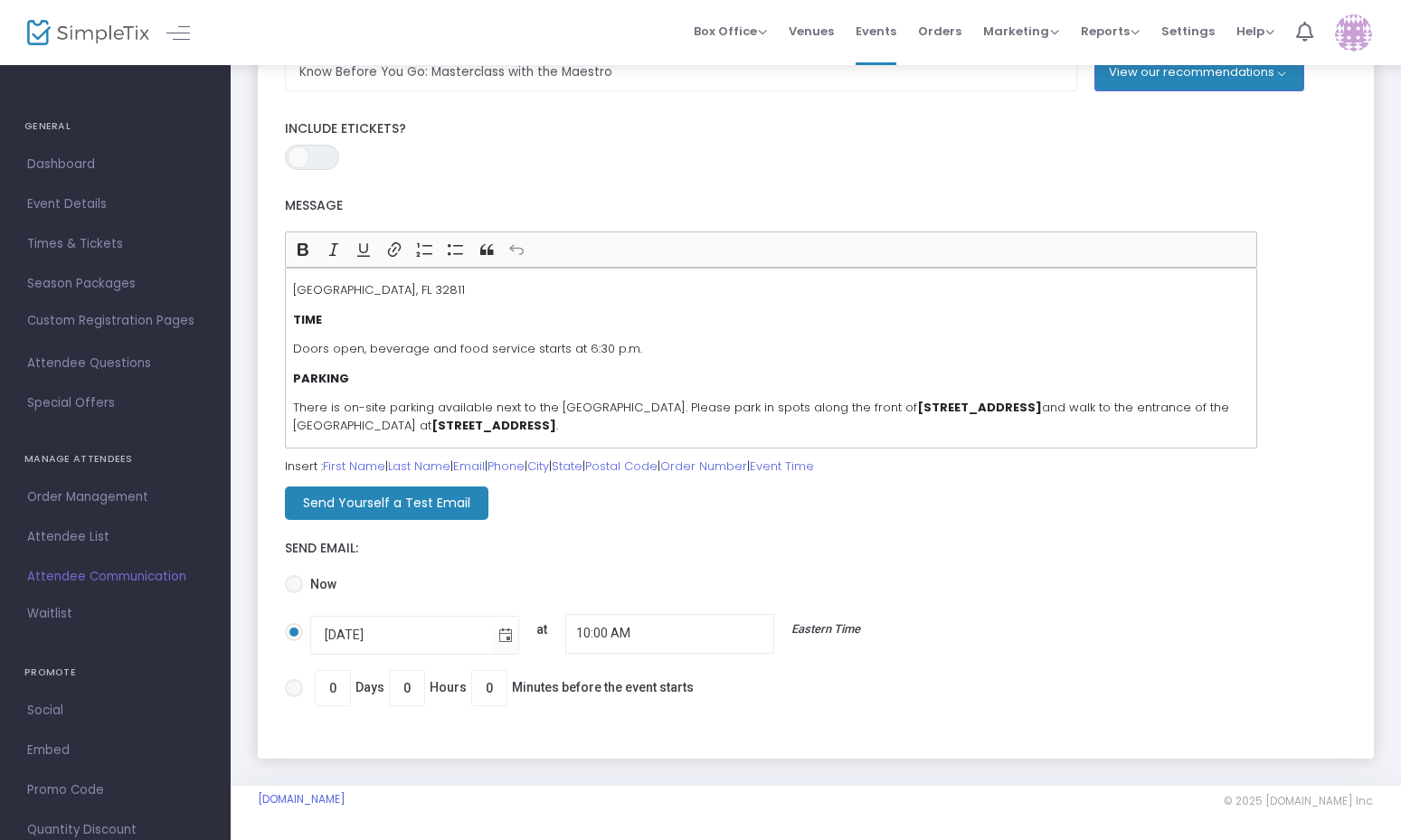
scroll to position [205, 0]
click at [851, 340] on p "Doors open, beverage and food service starts at 6:30 p.m." at bounding box center [771, 347] width 956 height 18
